Goal: Task Accomplishment & Management: Use online tool/utility

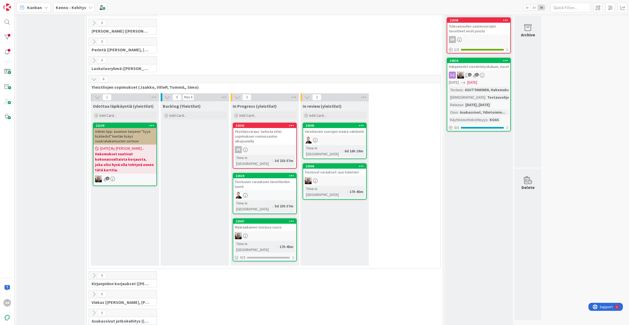
scroll to position [35, 0]
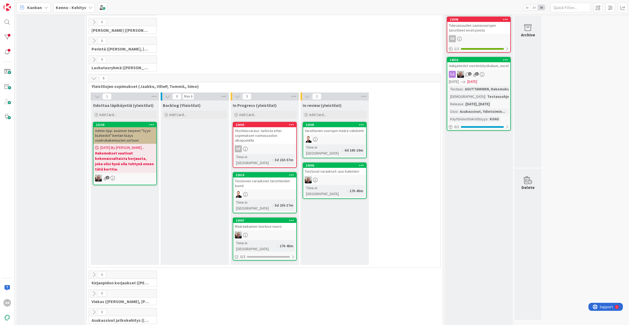
click at [260, 223] on div "Määräaikainen toistuva vuoro" at bounding box center [264, 226] width 63 height 7
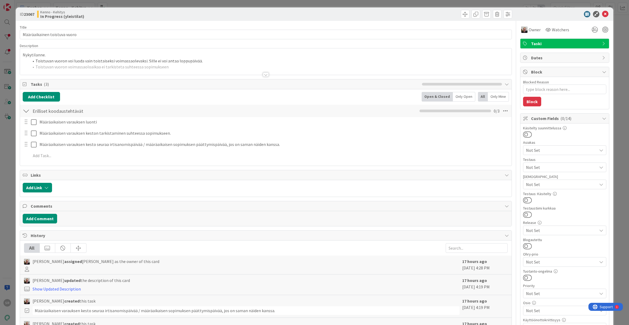
type textarea "x"
click at [263, 74] on div at bounding box center [266, 74] width 6 height 4
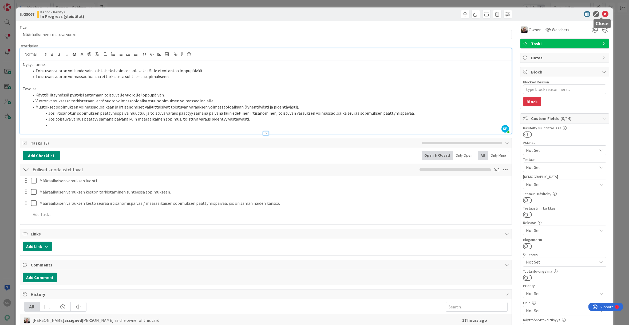
click at [603, 14] on icon at bounding box center [606, 14] width 6 height 6
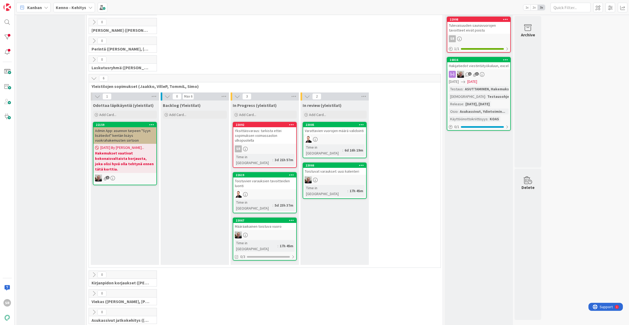
click at [47, 6] on icon at bounding box center [46, 7] width 4 height 4
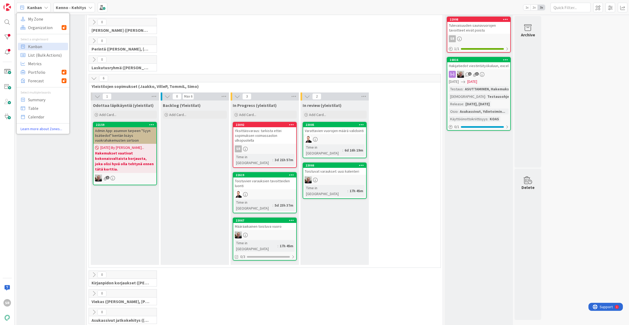
click at [88, 8] on icon at bounding box center [90, 7] width 4 height 4
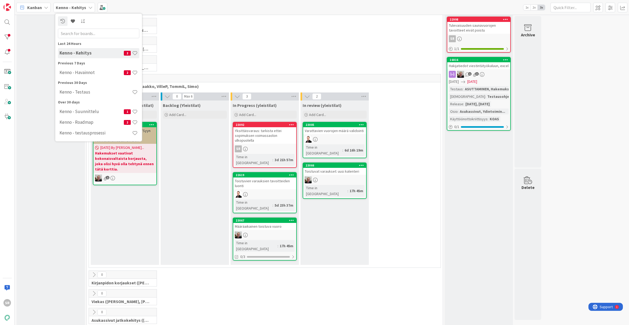
click at [200, 139] on div "Backlog (Yleistilat) Add Card..." at bounding box center [195, 182] width 68 height 164
